Goal: Information Seeking & Learning: Learn about a topic

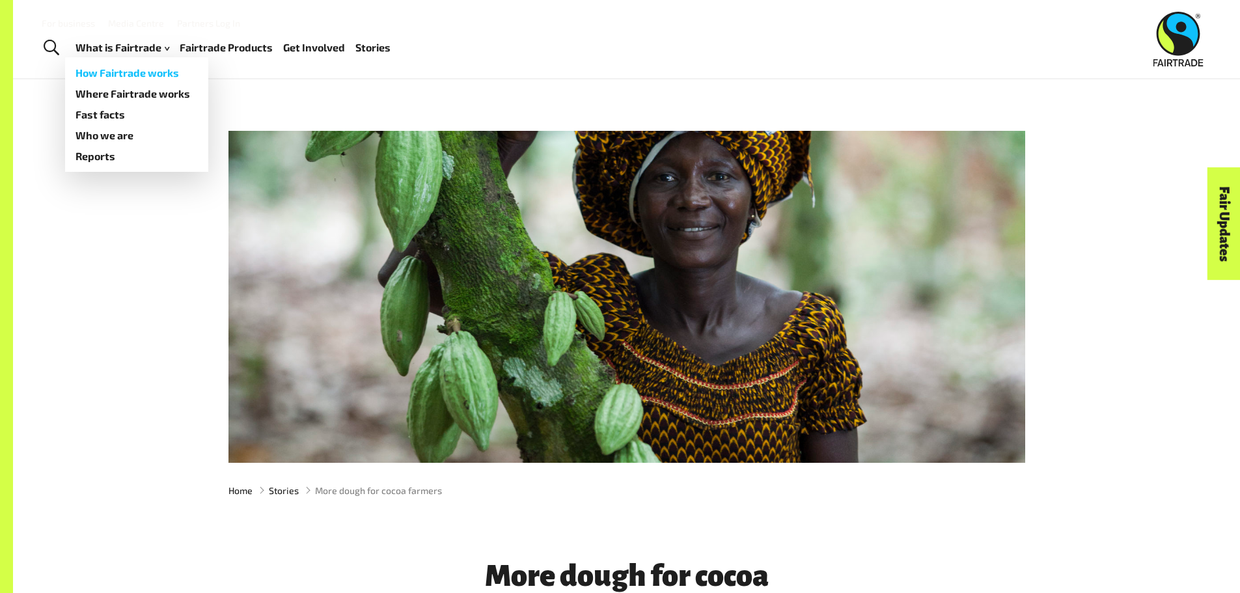
click at [135, 79] on link "How Fairtrade works" at bounding box center [136, 72] width 143 height 21
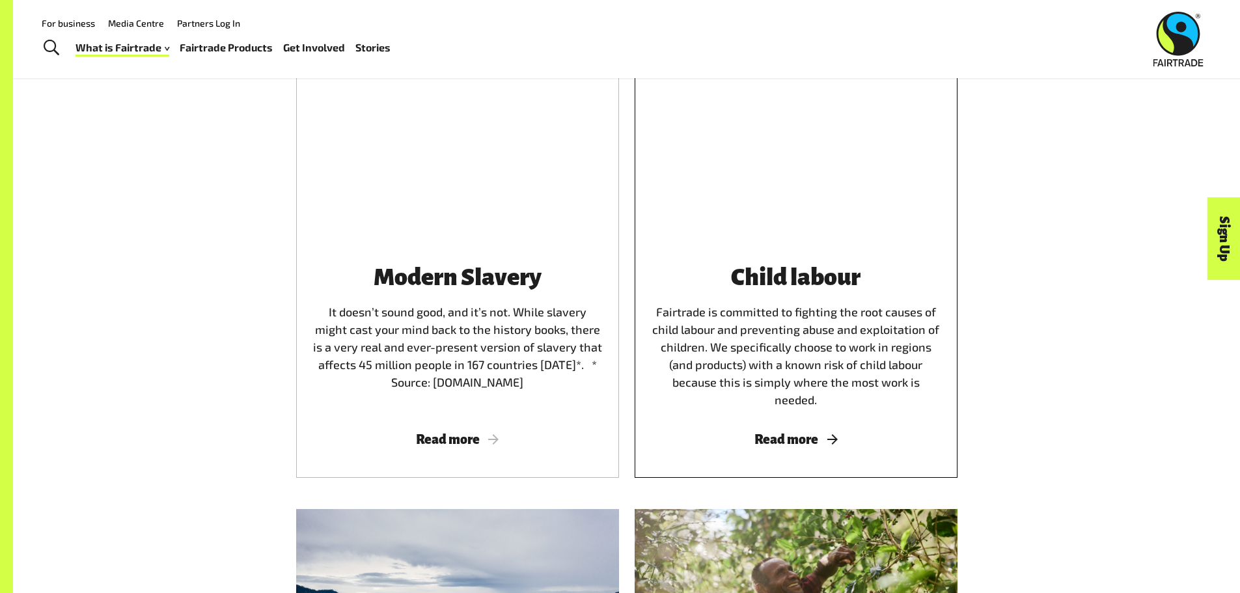
scroll to position [1975, 0]
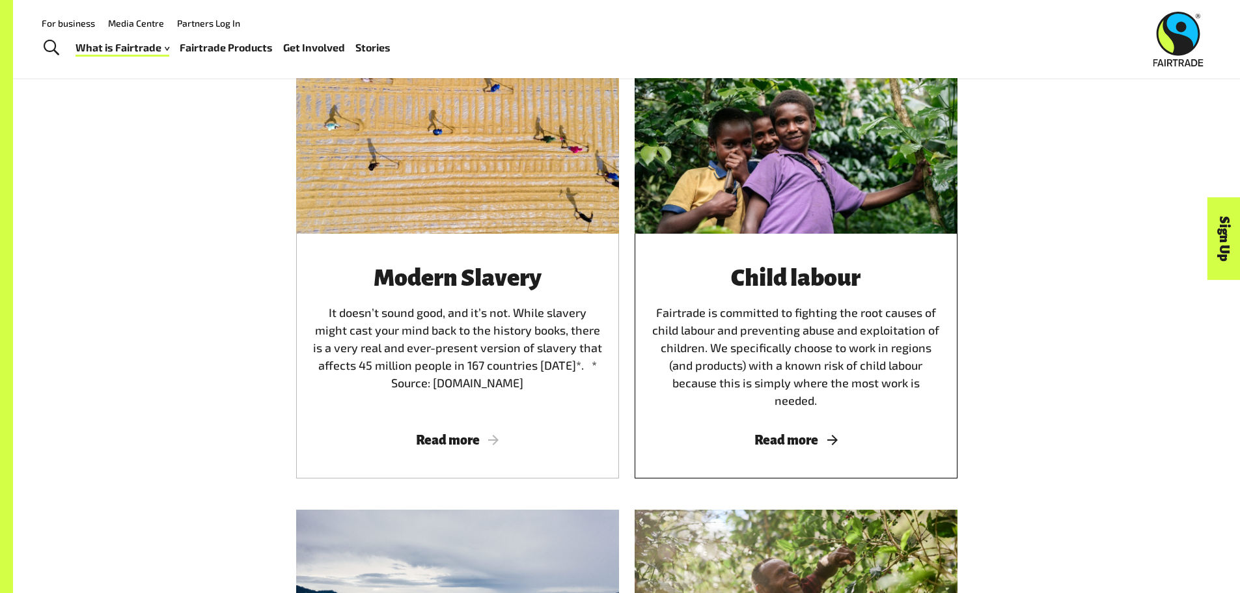
click at [788, 364] on div "Child labour Fairtrade is committed to fighting the root causes of child labour…" at bounding box center [796, 337] width 292 height 144
click at [787, 407] on div "Child labour Fairtrade is committed to fighting the root causes of child labour…" at bounding box center [795, 356] width 323 height 245
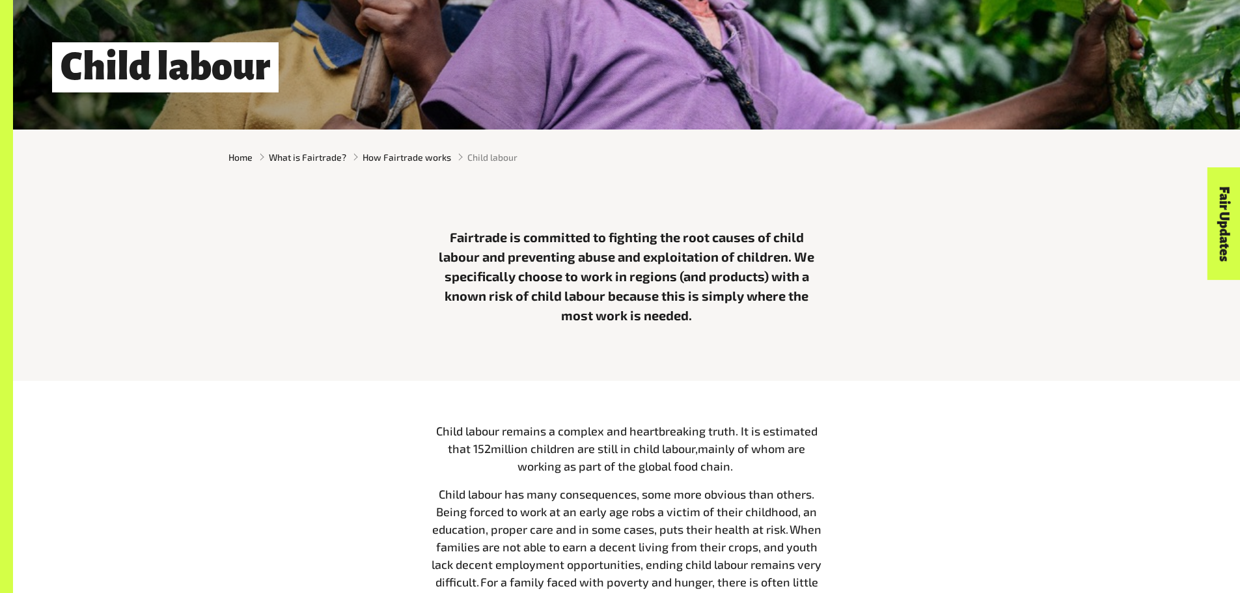
scroll to position [367, 0]
